Goal: Navigation & Orientation: Find specific page/section

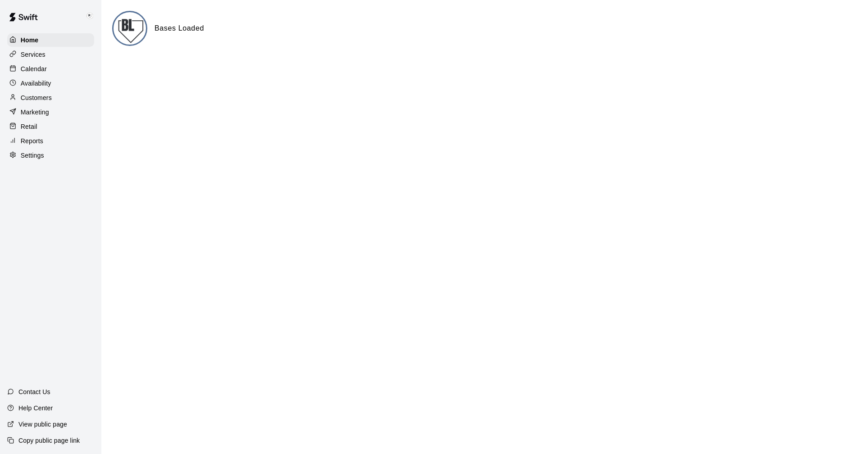
click at [27, 157] on p "Settings" at bounding box center [32, 155] width 23 height 9
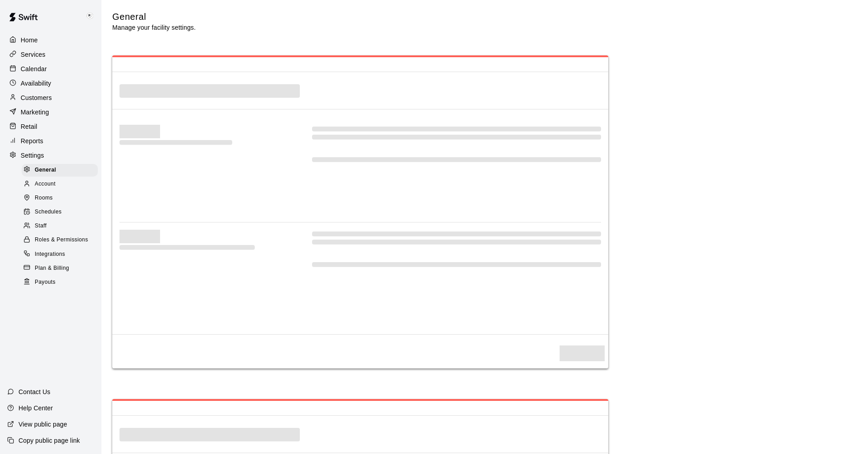
select select "**"
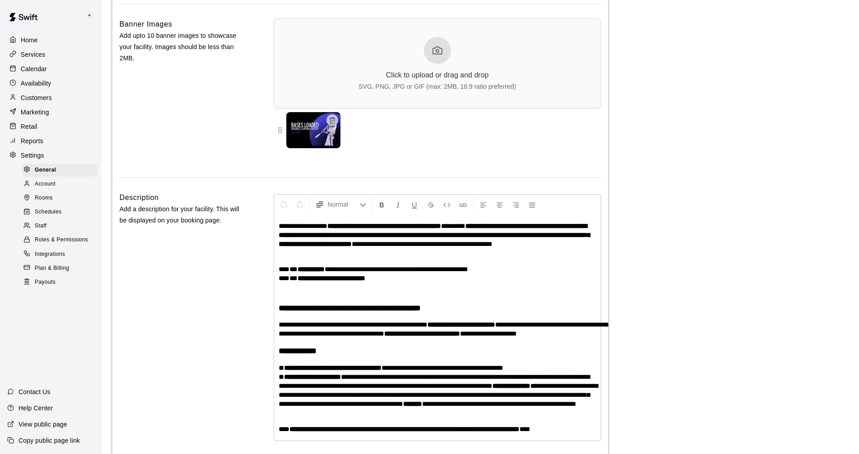
click at [41, 287] on span "Payouts" at bounding box center [45, 282] width 21 height 9
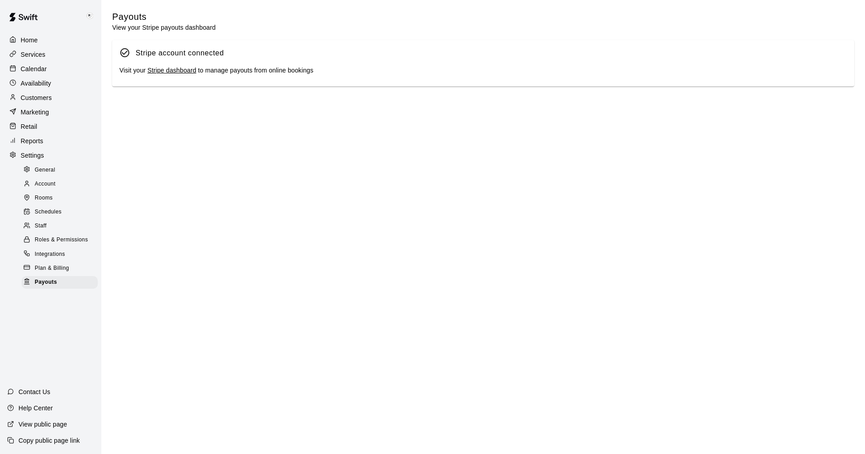
click at [169, 69] on link "Stripe dashboard" at bounding box center [171, 70] width 49 height 7
click at [30, 69] on p "Calendar" at bounding box center [34, 68] width 26 height 9
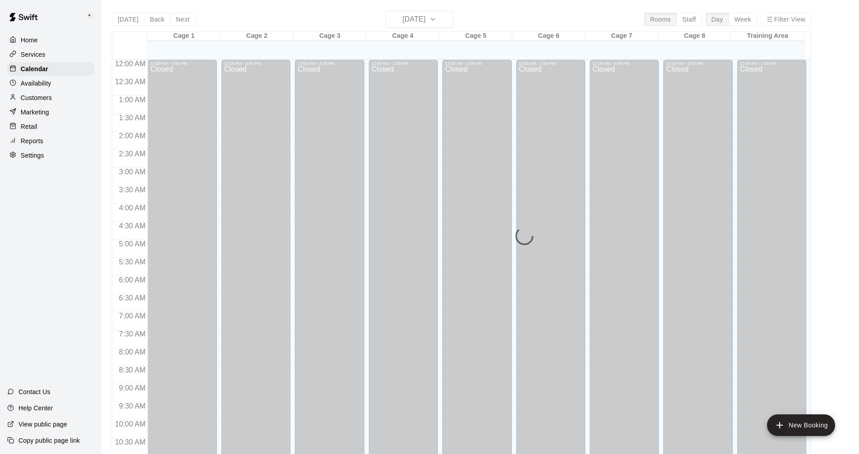
scroll to position [424, 0]
